Goal: Transaction & Acquisition: Book appointment/travel/reservation

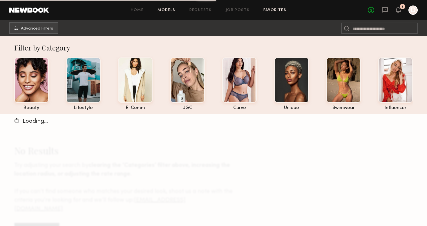
click at [276, 9] on link "Favorites" at bounding box center [274, 10] width 23 height 4
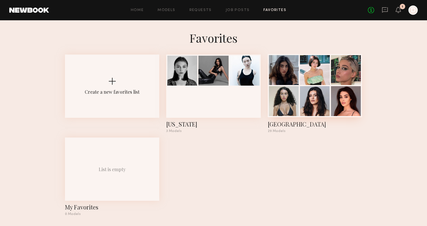
click at [284, 126] on div "[GEOGRAPHIC_DATA]" at bounding box center [315, 124] width 94 height 8
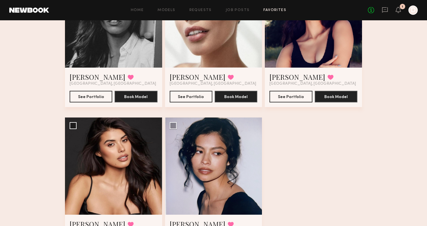
scroll to position [1302, 0]
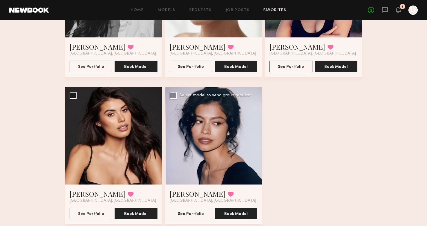
click at [239, 144] on div at bounding box center [213, 135] width 97 height 97
click at [204, 154] on div at bounding box center [213, 135] width 97 height 97
click at [191, 215] on button "See Portfolio" at bounding box center [191, 213] width 43 height 12
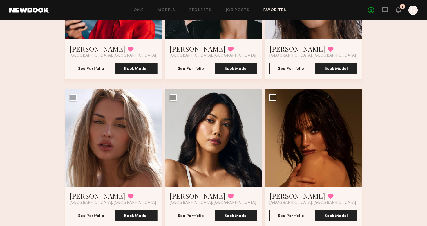
scroll to position [712, 0]
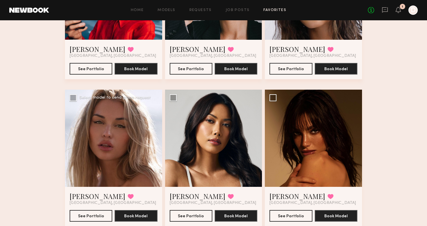
click at [110, 146] on div at bounding box center [113, 138] width 97 height 97
click at [113, 144] on div at bounding box center [113, 138] width 97 height 97
click at [115, 144] on div at bounding box center [113, 138] width 97 height 97
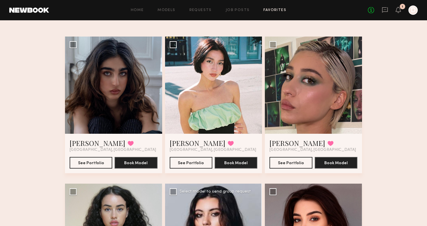
scroll to position [29, 0]
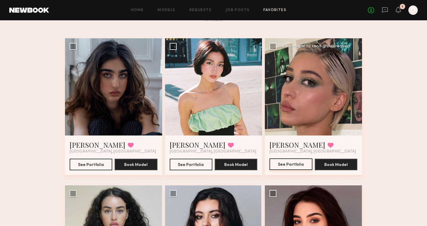
click at [292, 166] on button "See Portfolio" at bounding box center [290, 164] width 43 height 12
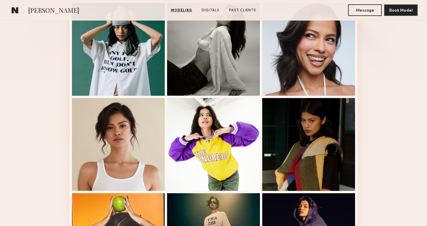
scroll to position [90, 0]
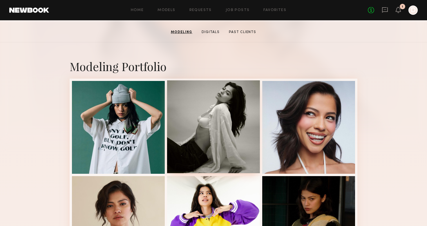
click at [176, 104] on div at bounding box center [213, 126] width 93 height 93
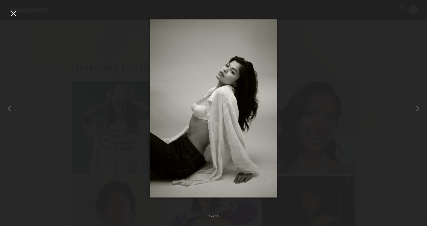
click at [13, 13] on div at bounding box center [13, 13] width 9 height 9
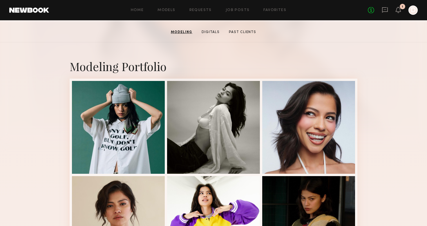
scroll to position [0, 0]
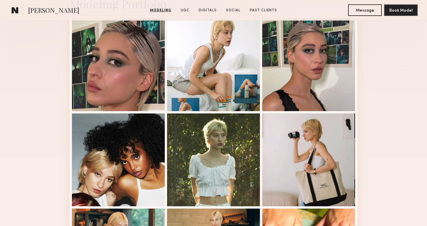
scroll to position [151, 0]
